Goal: Task Accomplishment & Management: Manage account settings

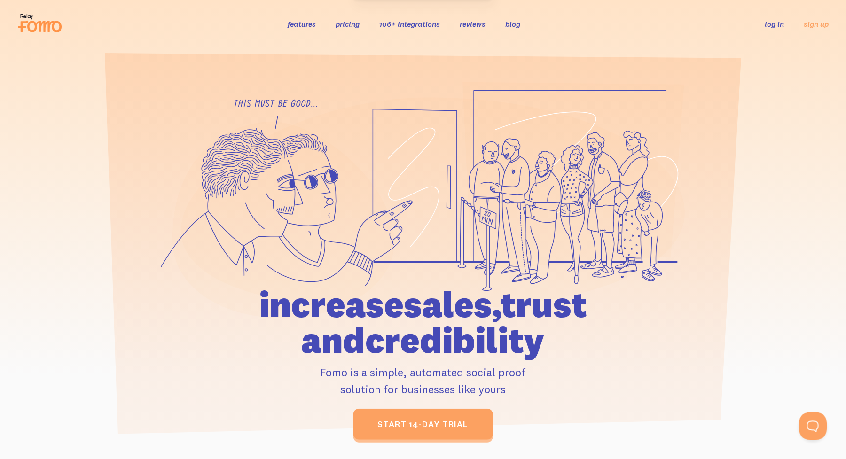
click at [779, 25] on link "log in" at bounding box center [774, 23] width 19 height 9
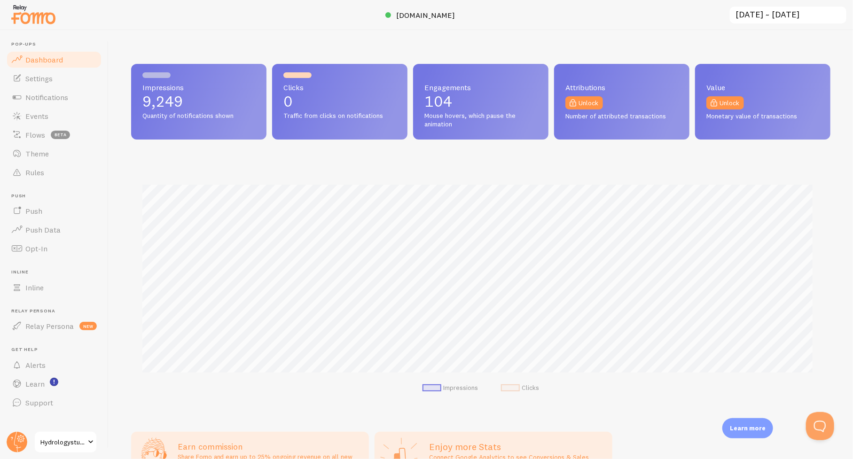
scroll to position [247, 692]
click at [36, 117] on span "Events" at bounding box center [36, 115] width 23 height 9
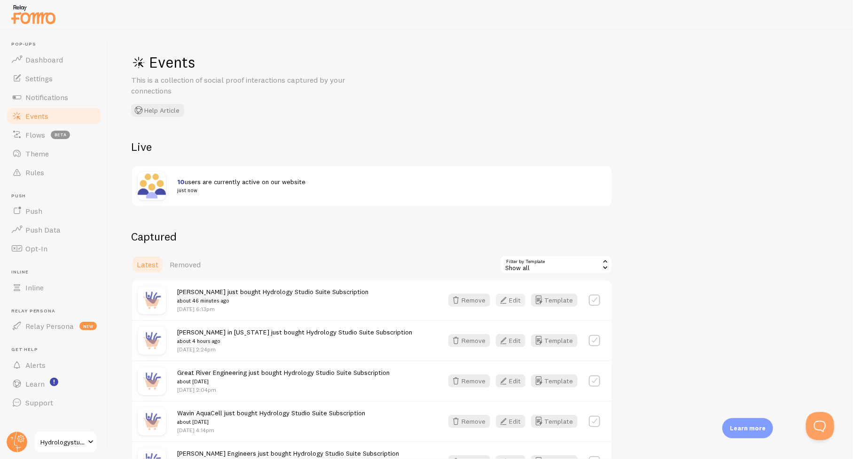
click at [518, 304] on button "Edit" at bounding box center [511, 300] width 30 height 13
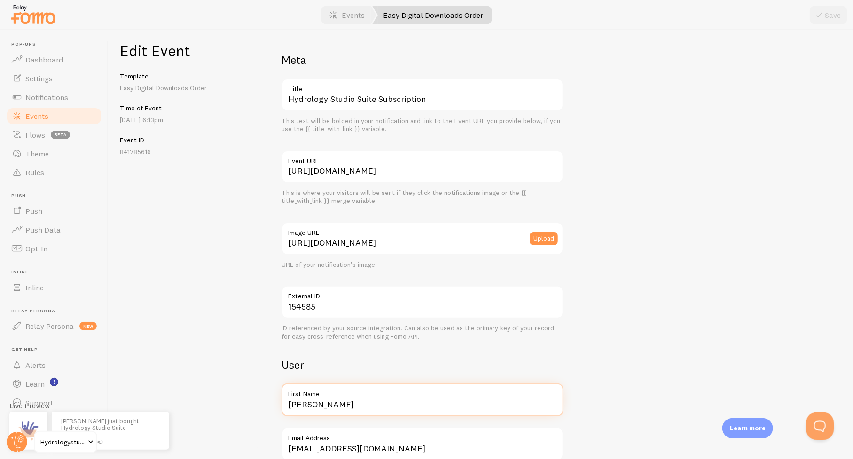
drag, startPoint x: 335, startPoint y: 408, endPoint x: 273, endPoint y: 403, distance: 62.7
click at [273, 403] on div "Meta Hydrology Studio Suite Subscription Title This text will be bolded in your…" at bounding box center [556, 244] width 594 height 429
type input "[PERSON_NAME]"
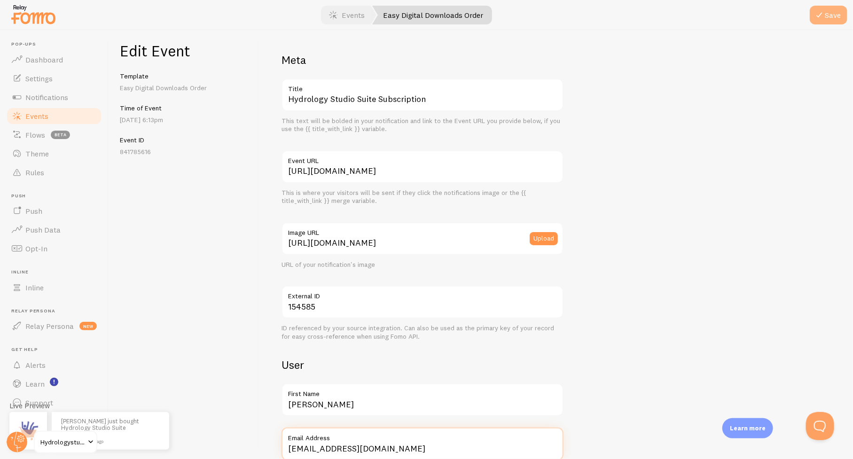
scroll to position [1, 0]
click at [833, 16] on button "Save" at bounding box center [829, 15] width 38 height 19
click at [30, 117] on span "Events" at bounding box center [36, 115] width 23 height 9
